Goal: Use online tool/utility: Utilize a website feature to perform a specific function

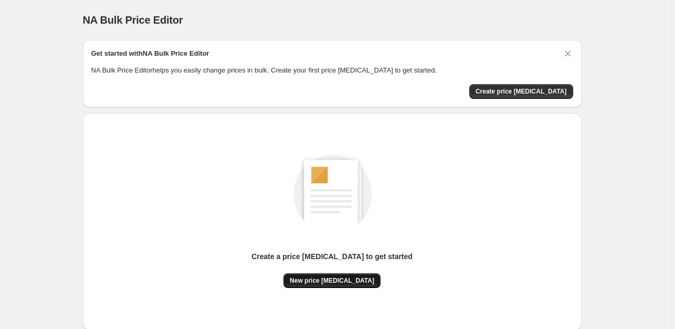
click at [319, 281] on span "New price [MEDICAL_DATA]" at bounding box center [332, 280] width 85 height 8
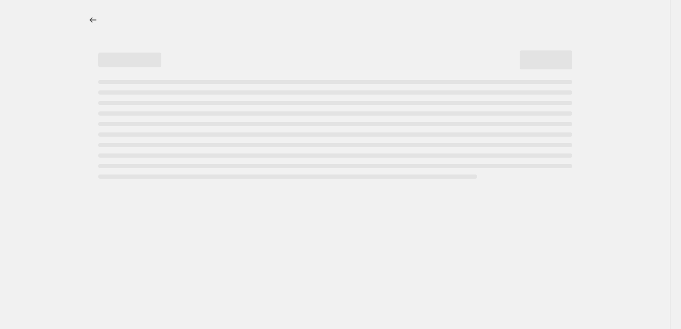
select select "percentage"
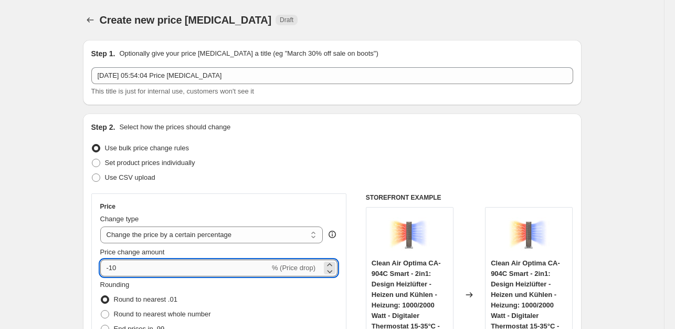
click at [149, 265] on input "-10" at bounding box center [185, 267] width 170 height 17
type input "-1"
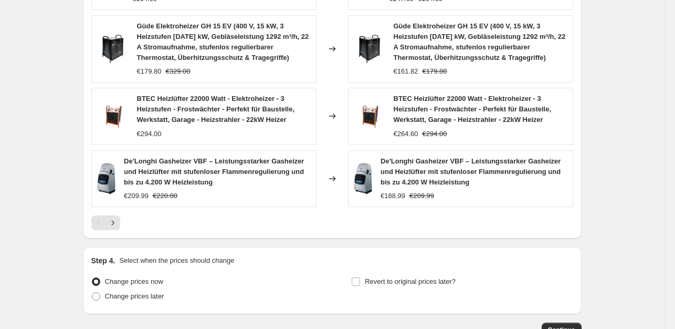
scroll to position [821, 0]
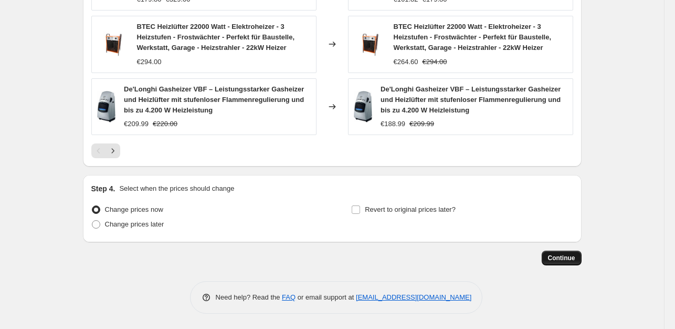
type input "-35"
click at [565, 255] on span "Continue" at bounding box center [561, 258] width 27 height 8
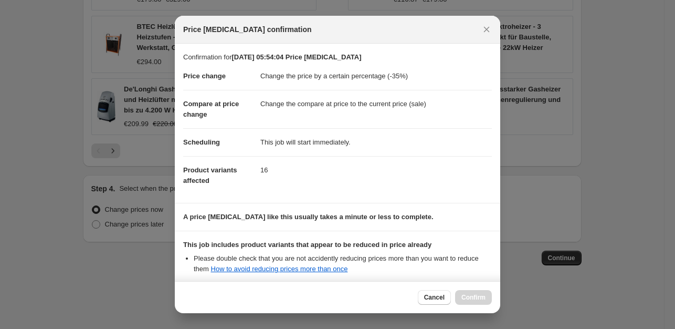
scroll to position [112, 0]
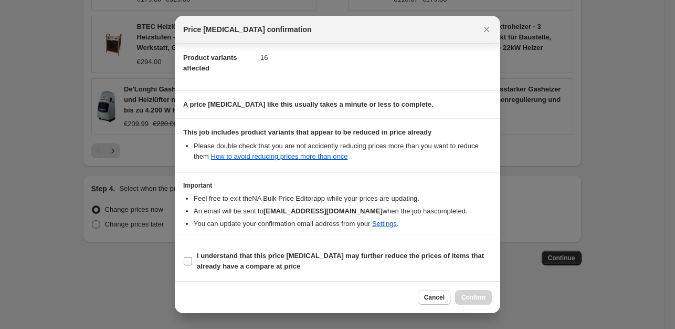
click at [190, 258] on input "I understand that this price change job may further reduce the prices of items …" at bounding box center [188, 261] width 8 height 8
checkbox input "true"
click at [473, 297] on span "Confirm" at bounding box center [474, 297] width 24 height 8
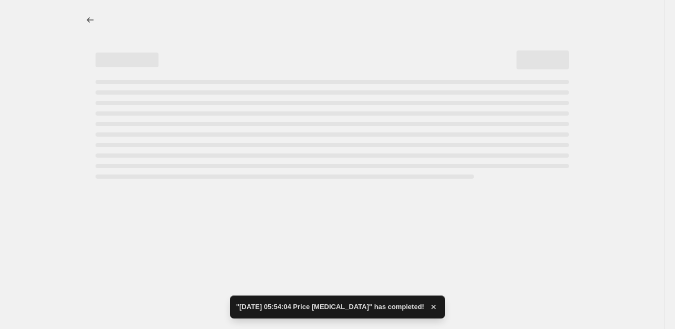
select select "percentage"
